Goal: Task Accomplishment & Management: Use online tool/utility

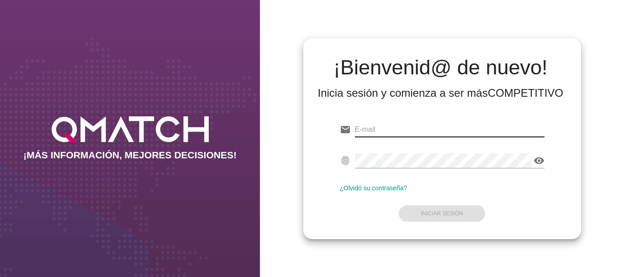
click at [374, 127] on input "email" at bounding box center [450, 129] width 190 height 15
type input "[EMAIL_ADDRESS][PERSON_NAME][DOMAIN_NAME]"
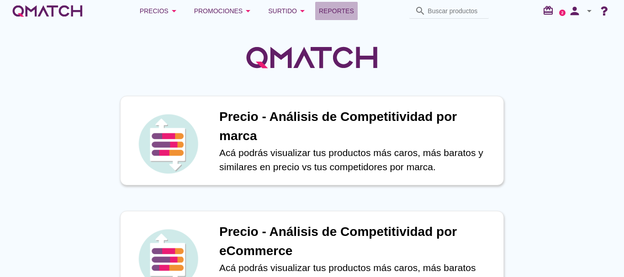
click at [329, 10] on span "Reportes" at bounding box center [336, 10] width 35 height 11
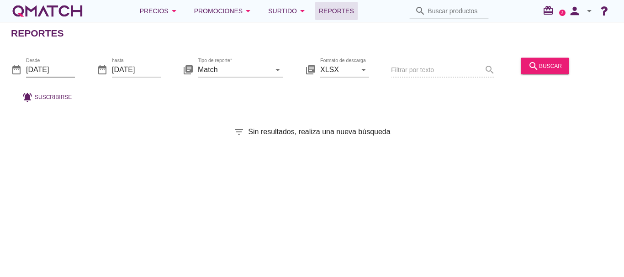
click at [48, 66] on input "[DATE]" at bounding box center [50, 69] width 49 height 15
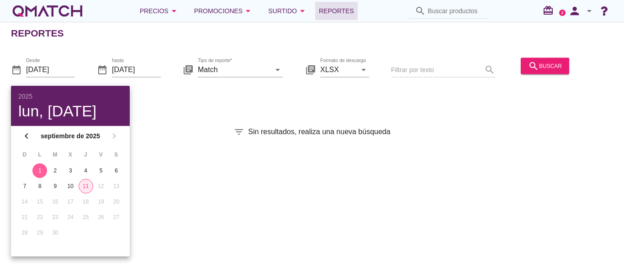
click at [85, 187] on div "11" at bounding box center [86, 186] width 14 height 8
type input "[DATE]"
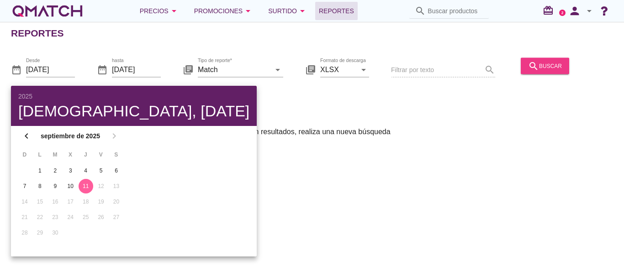
click at [551, 63] on div "search buscar" at bounding box center [545, 65] width 34 height 11
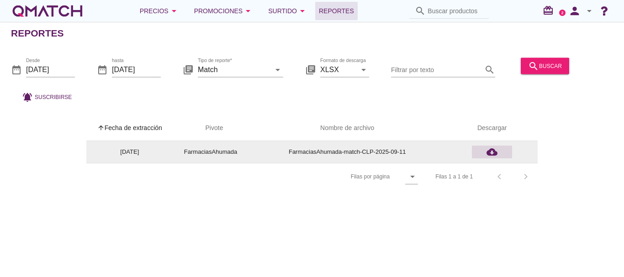
click at [493, 153] on icon "cloud_download" at bounding box center [492, 152] width 11 height 11
